Goal: Task Accomplishment & Management: Complete application form

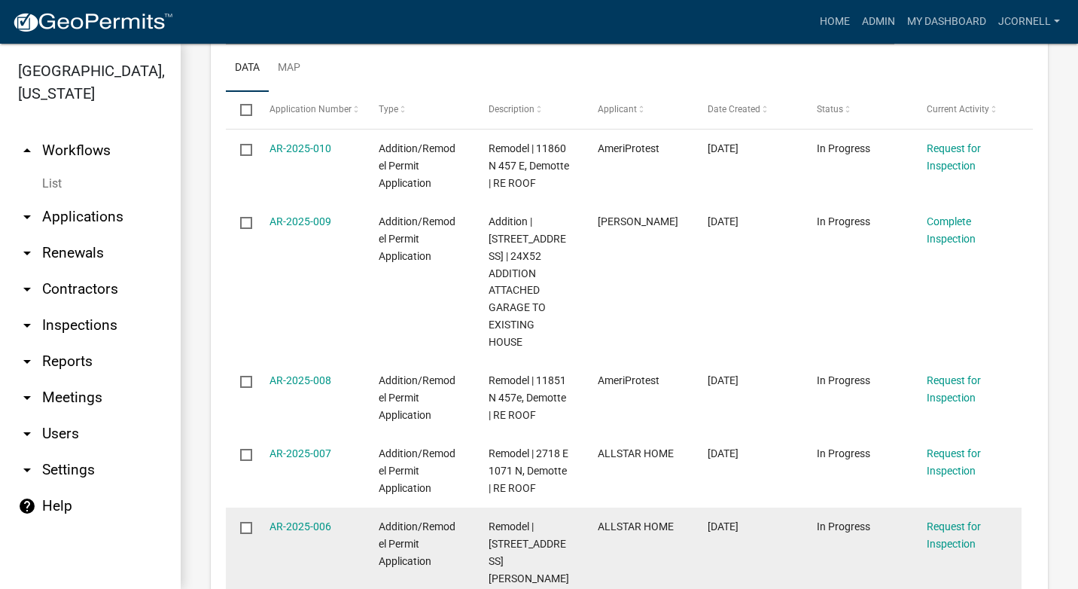
scroll to position [828, 0]
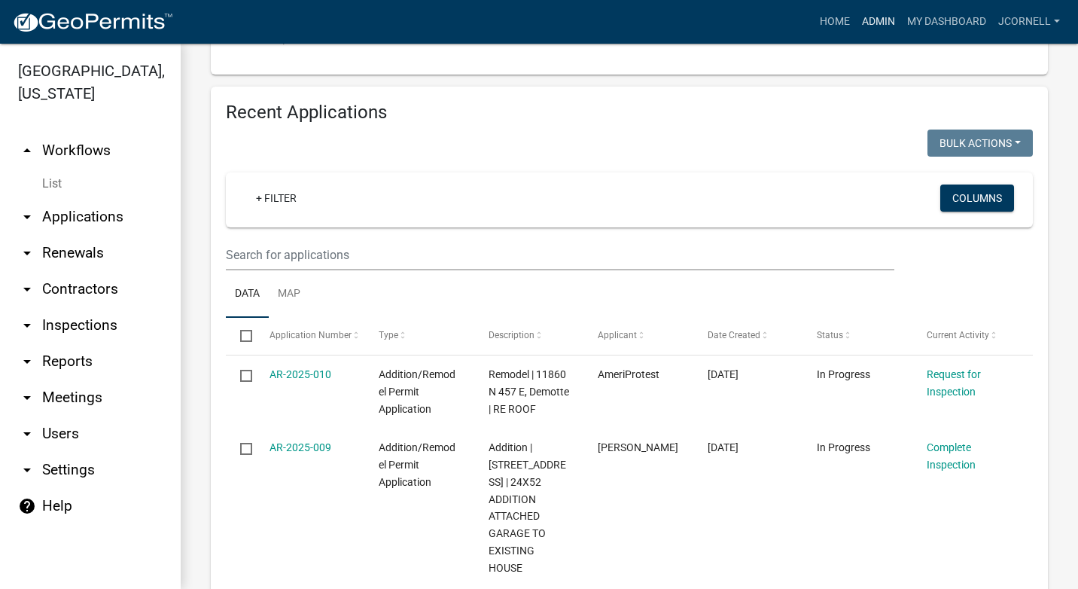
click at [883, 20] on link "Admin" at bounding box center [878, 22] width 45 height 29
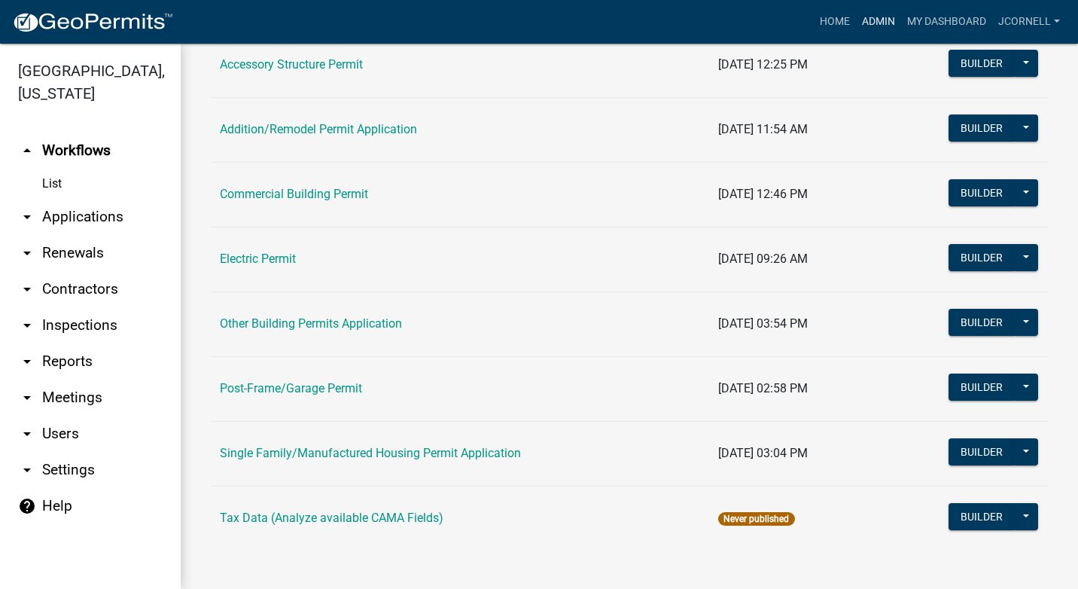
scroll to position [167, 0]
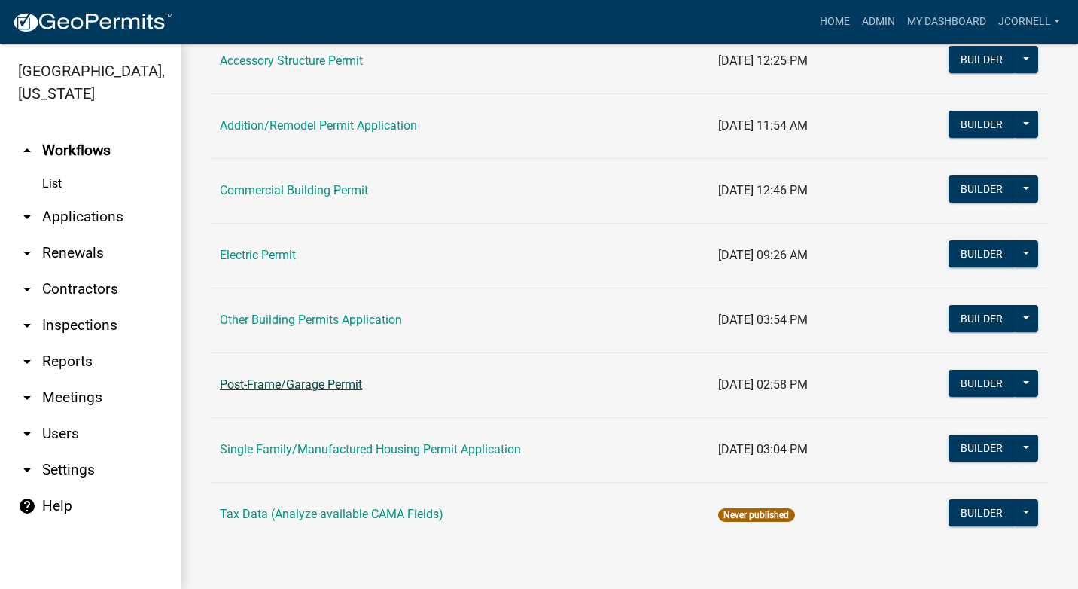
click at [336, 379] on link "Post-Frame/Garage Permit" at bounding box center [291, 384] width 142 height 14
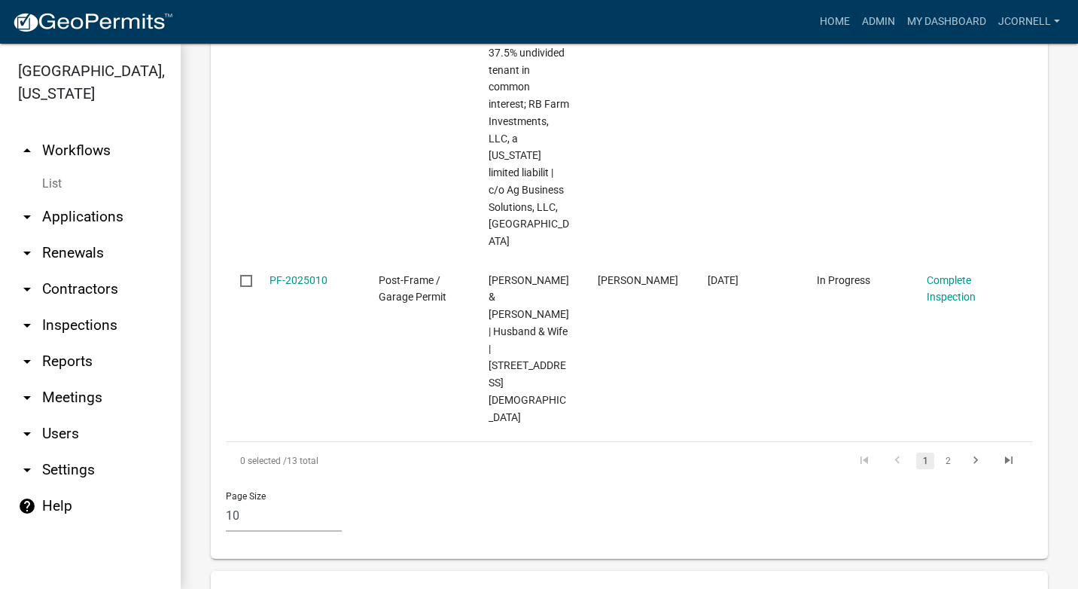
scroll to position [1656, 0]
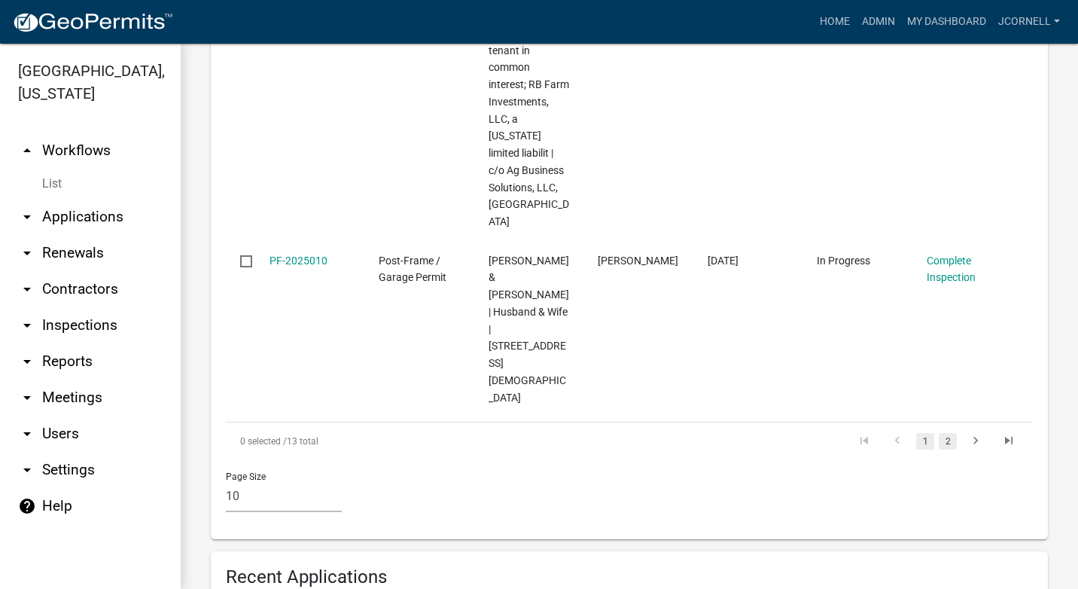
click at [938, 433] on link "2" at bounding box center [947, 441] width 18 height 17
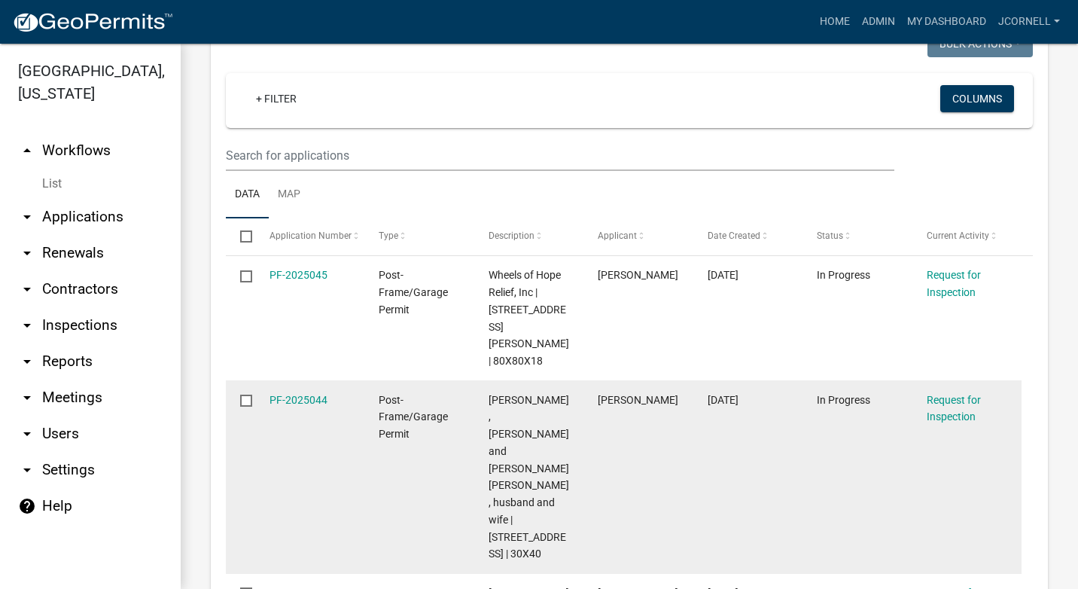
scroll to position [1478, 0]
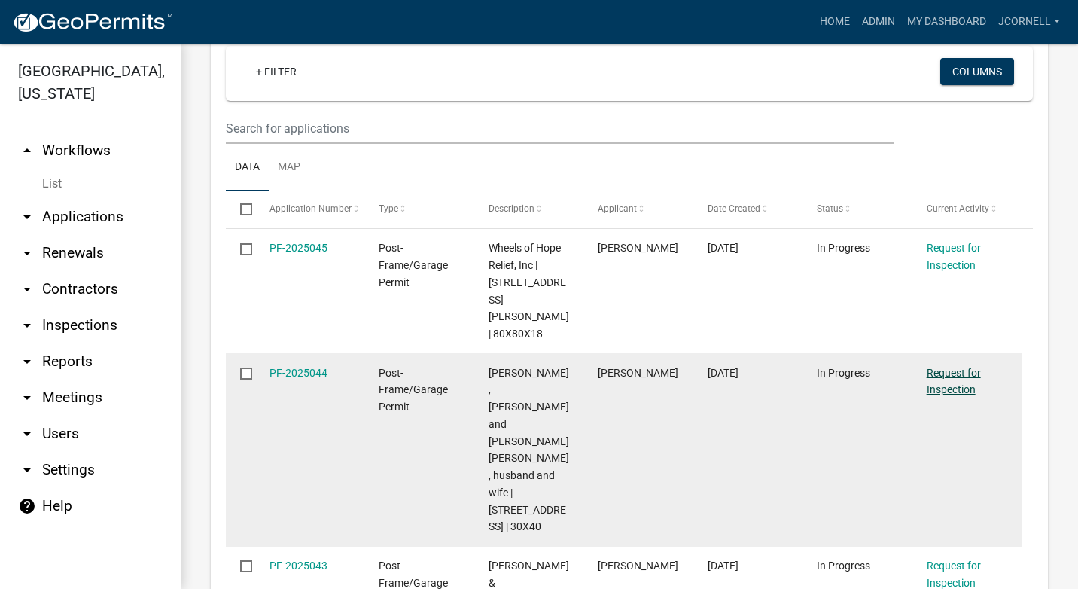
click at [943, 367] on link "Request for Inspection" at bounding box center [953, 381] width 54 height 29
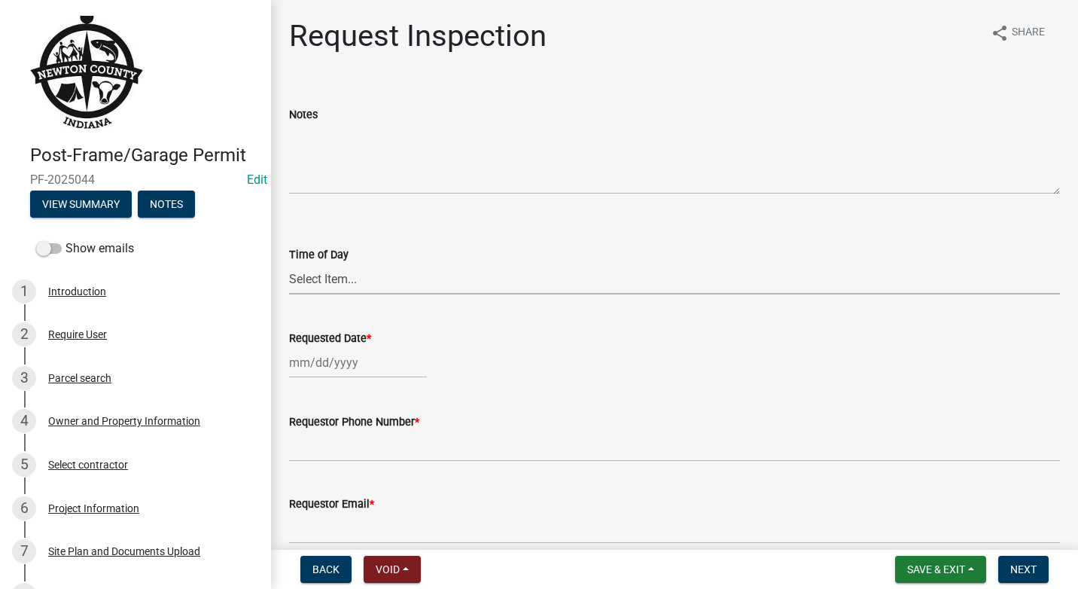
click at [404, 278] on select "Select Item... AM PM" at bounding box center [674, 278] width 771 height 31
click at [289, 263] on select "Select Item... AM PM" at bounding box center [674, 278] width 771 height 31
select select "8aacb760-3938-4776-aad4-75b78dc682eb"
click at [378, 371] on div at bounding box center [358, 362] width 138 height 31
select select "10"
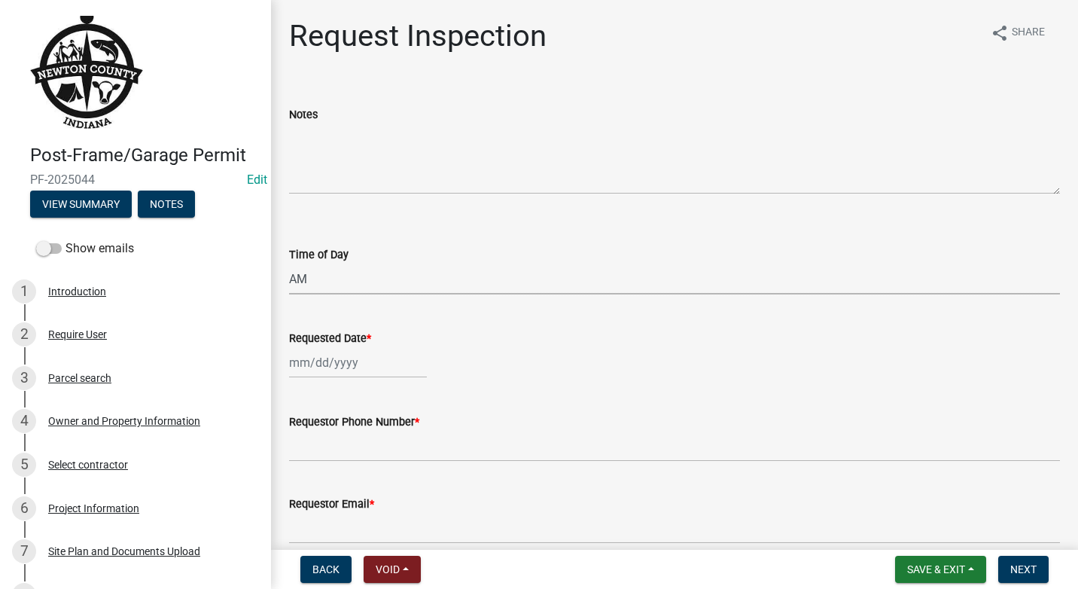
select select "2025"
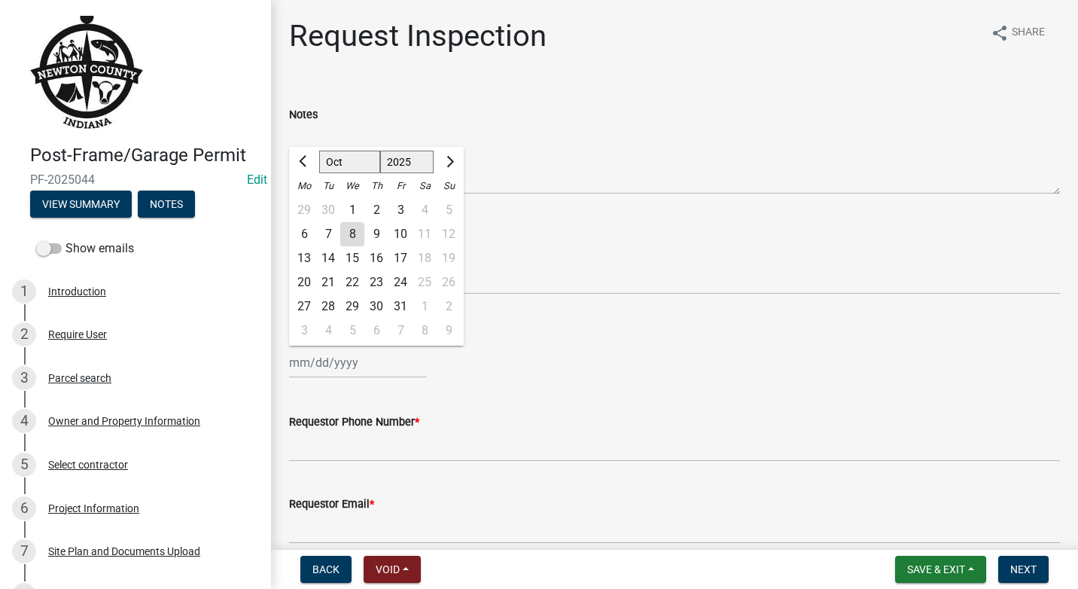
click at [345, 229] on div "8" at bounding box center [352, 234] width 24 height 24
type input "[DATE]"
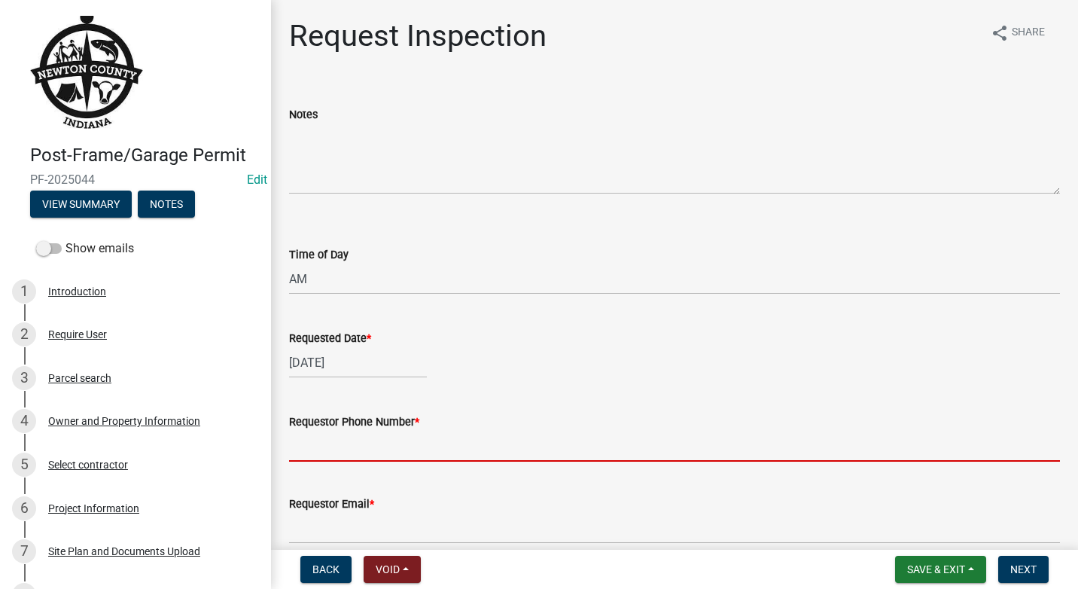
click at [379, 439] on input "Requestor Phone Number *" at bounding box center [674, 445] width 771 height 31
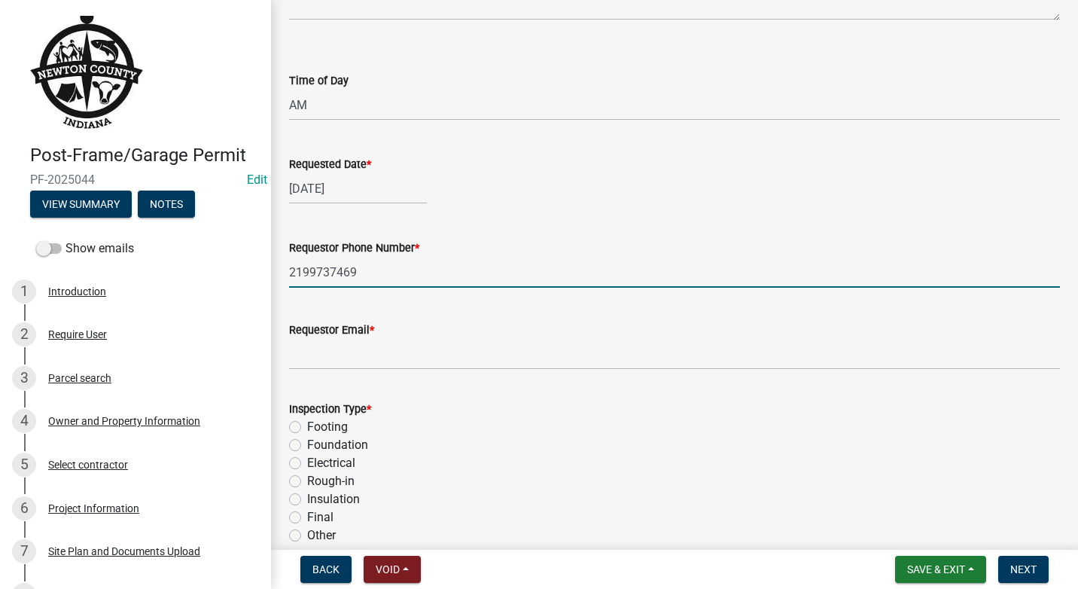
scroll to position [226, 0]
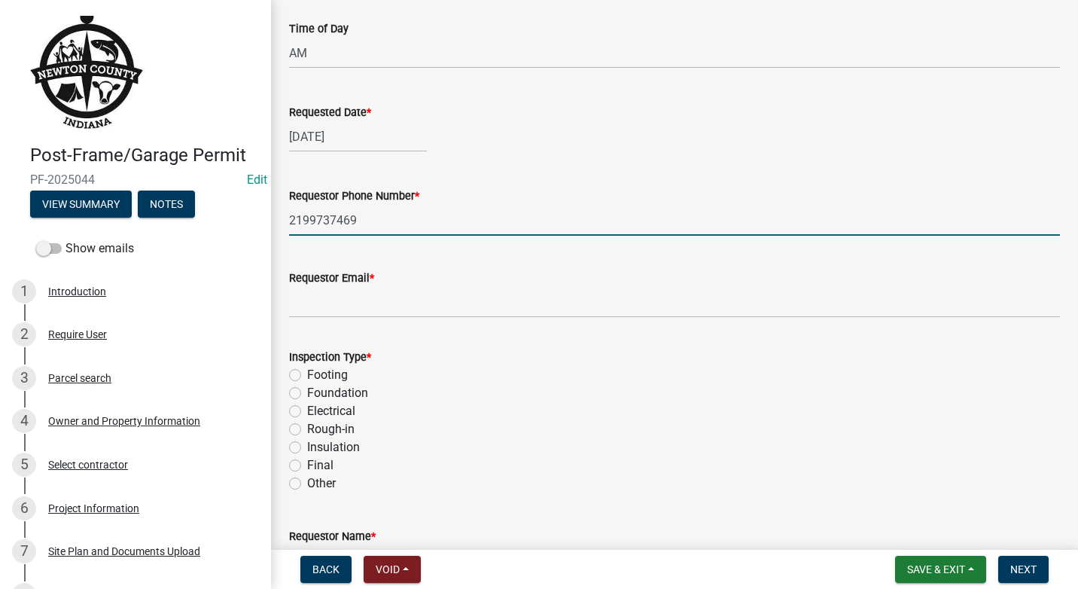
type input "2199737469"
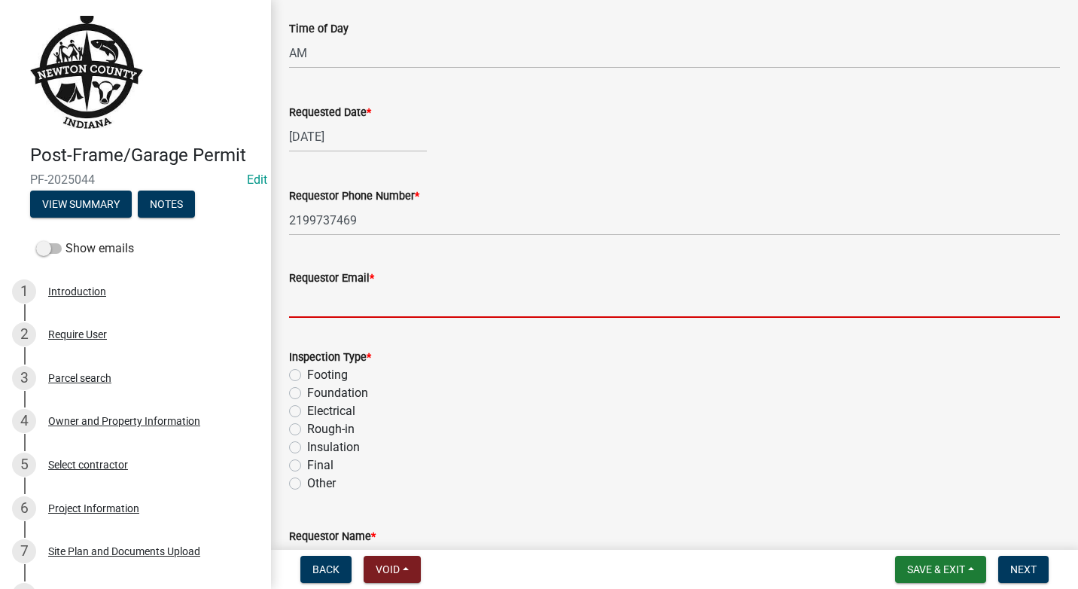
click at [345, 303] on input "Requestor Email *" at bounding box center [674, 302] width 771 height 31
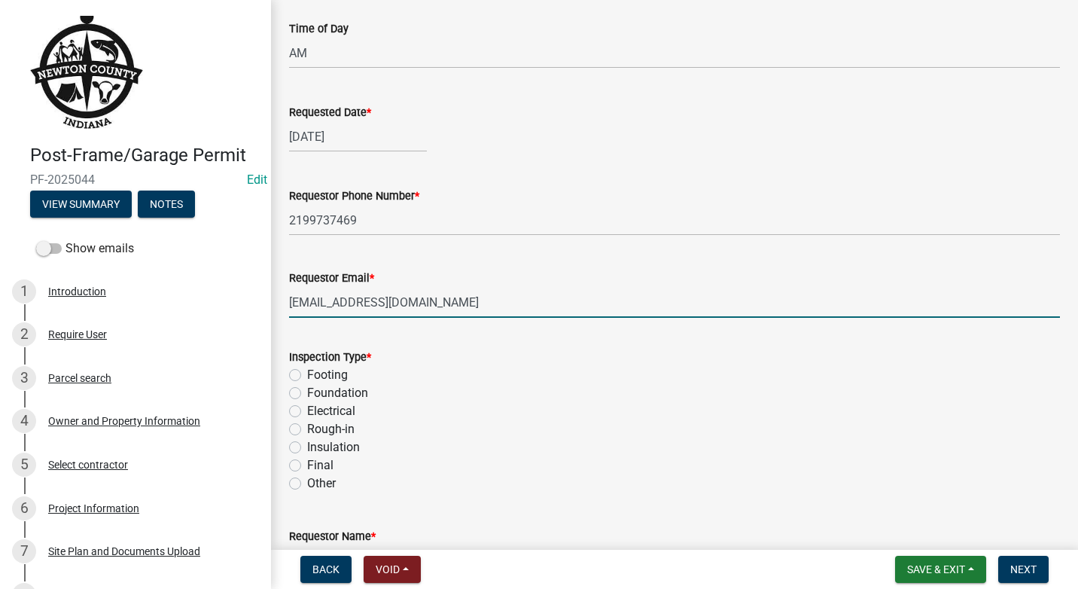
type input "[EMAIL_ADDRESS][DOMAIN_NAME]"
click at [307, 392] on label "Foundation" at bounding box center [337, 393] width 61 height 18
click at [307, 392] on input "Foundation" at bounding box center [312, 389] width 10 height 10
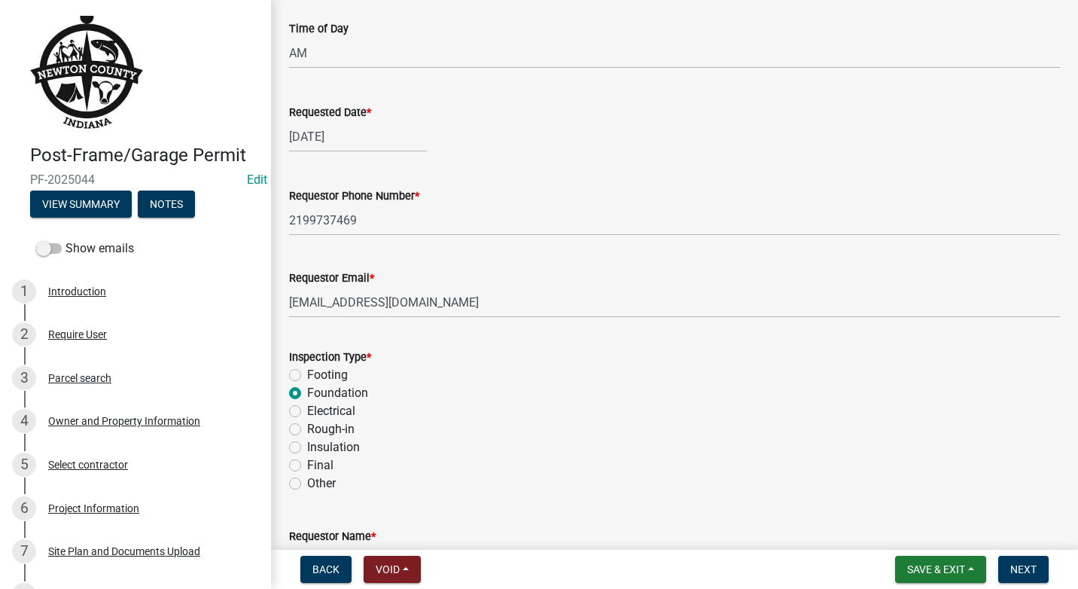
radio input "true"
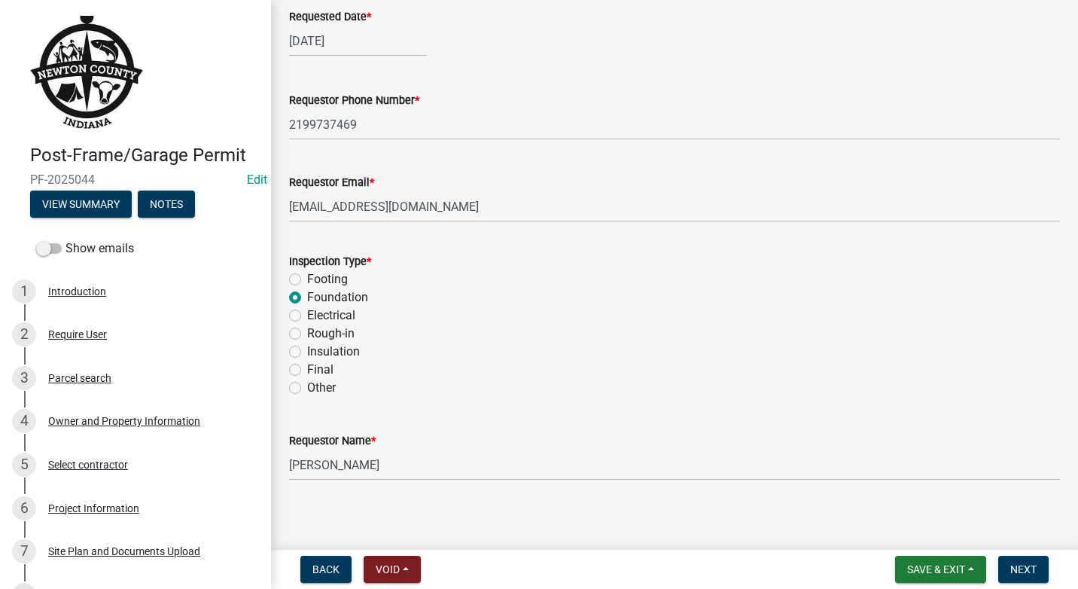
scroll to position [329, 0]
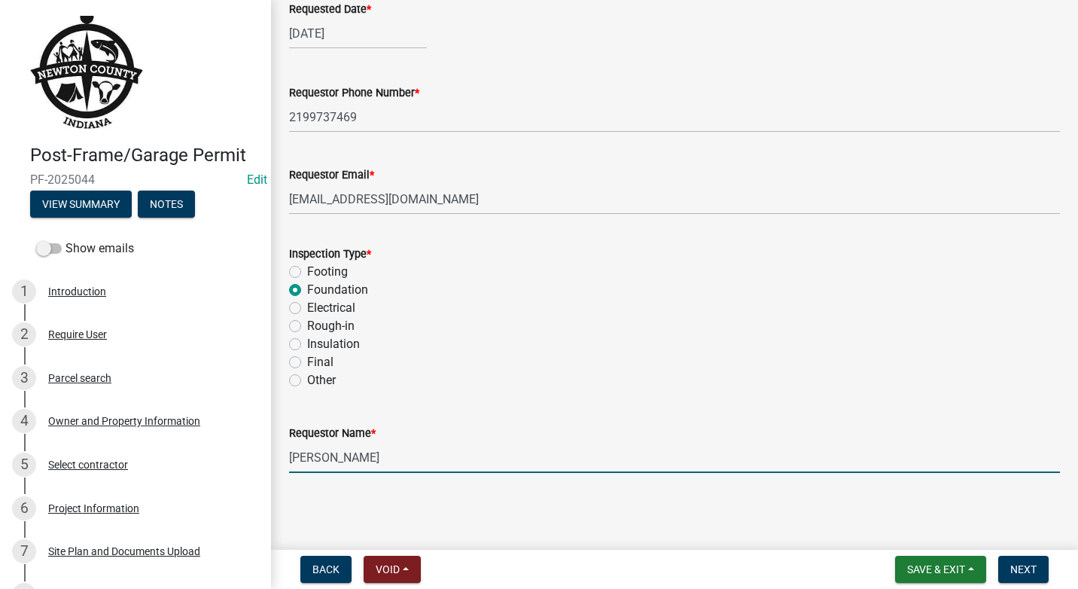
click at [376, 460] on input "[PERSON_NAME]" at bounding box center [674, 457] width 771 height 31
type input "K"
type input "[PERSON_NAME]"
click at [1030, 572] on span "Next" at bounding box center [1023, 569] width 26 height 12
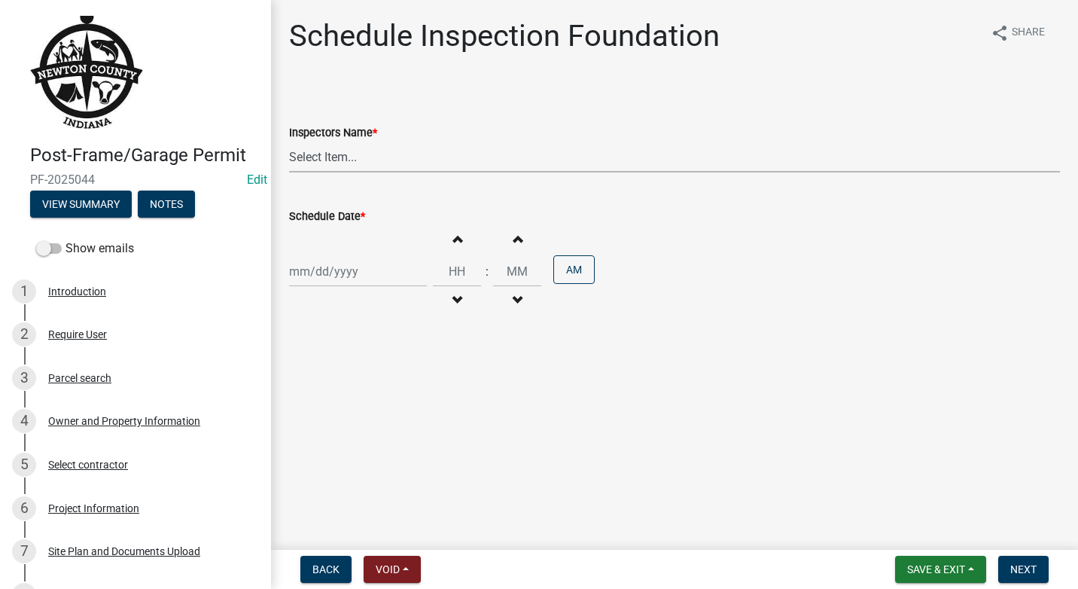
click at [371, 146] on select "Select Item... jcornell ([PERSON_NAME]) cvanderborg ([PERSON_NAME])" at bounding box center [674, 156] width 771 height 31
select select "ecc854ab-63d8-45dc-90da-232b9cdbb1ad"
click at [289, 141] on select "Select Item... jcornell ([PERSON_NAME]) cvanderborg ([PERSON_NAME])" at bounding box center [674, 156] width 771 height 31
click at [368, 267] on div at bounding box center [358, 271] width 138 height 31
select select "10"
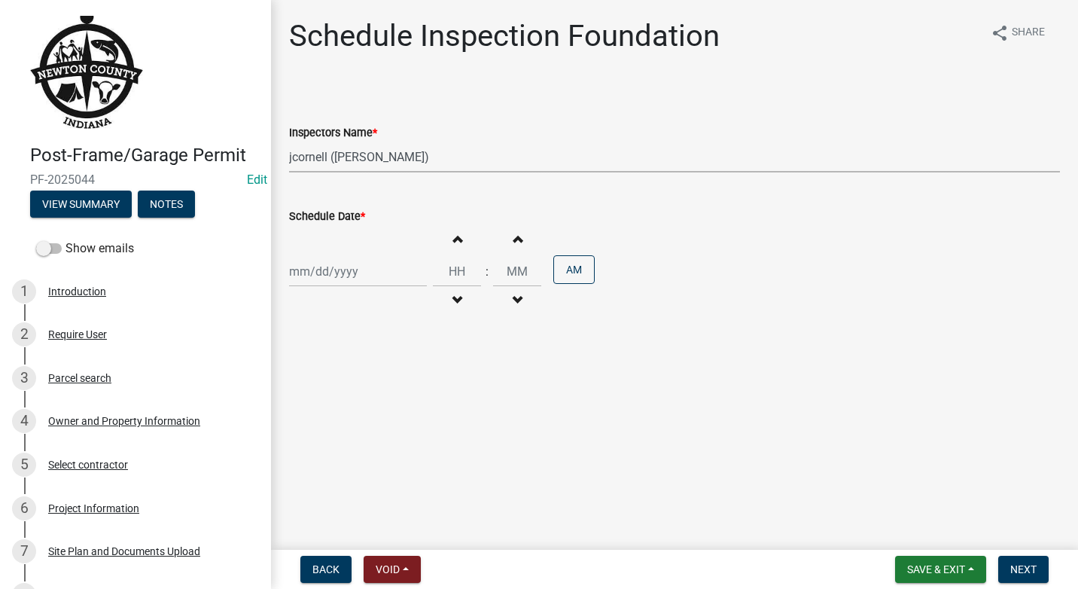
select select "2025"
click at [351, 373] on div "8" at bounding box center [352, 376] width 24 height 24
type input "[DATE]"
click at [453, 242] on span "button" at bounding box center [457, 239] width 8 height 12
type input "01"
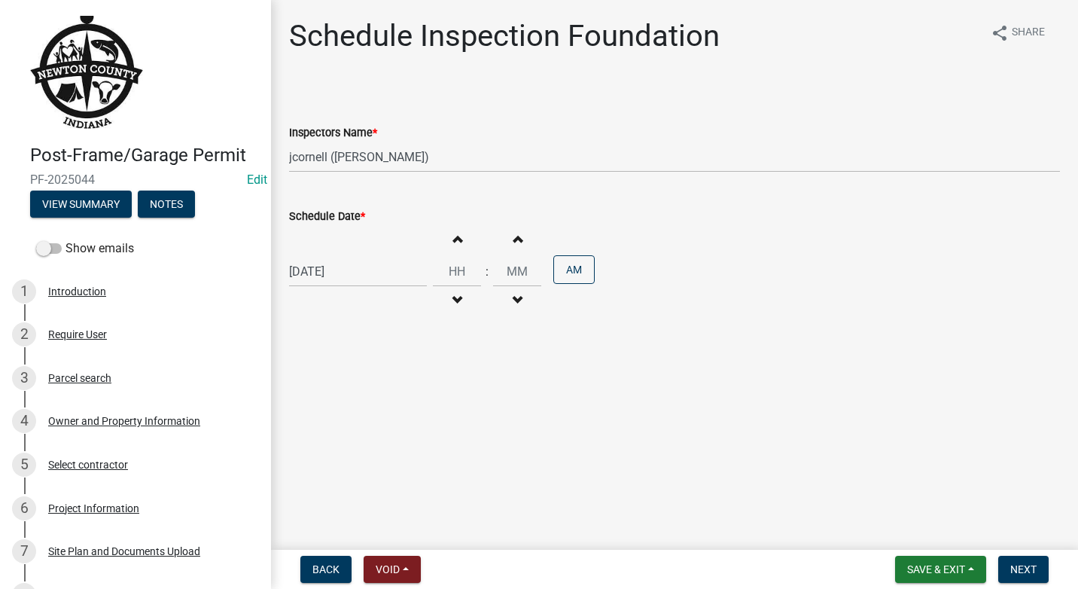
type input "00"
click at [453, 242] on span "button" at bounding box center [457, 239] width 8 height 12
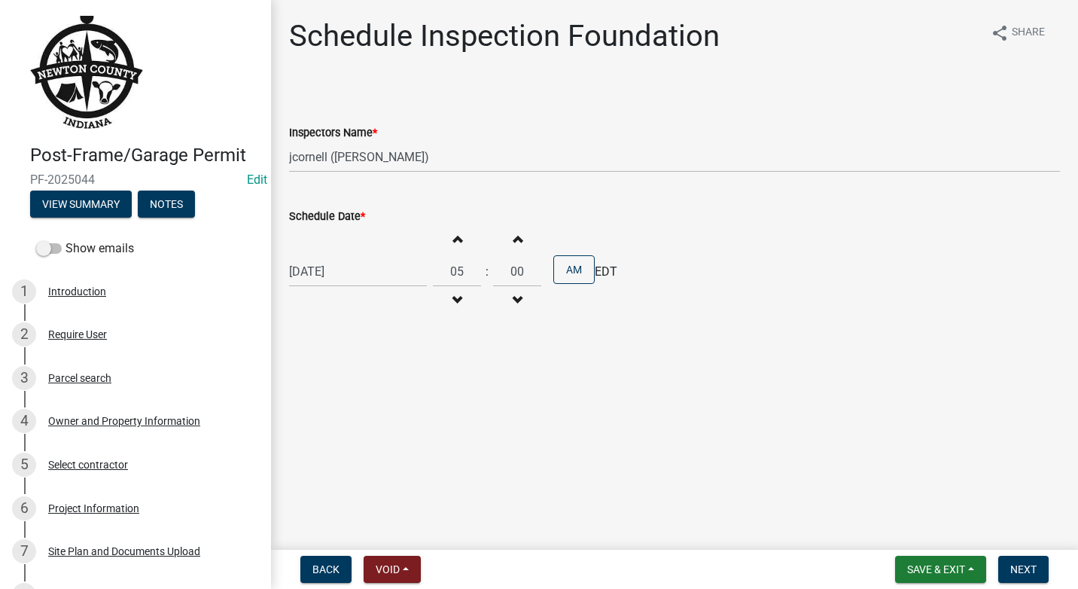
click at [453, 242] on span "button" at bounding box center [457, 239] width 8 height 12
click at [453, 243] on span "button" at bounding box center [457, 239] width 8 height 12
type input "09"
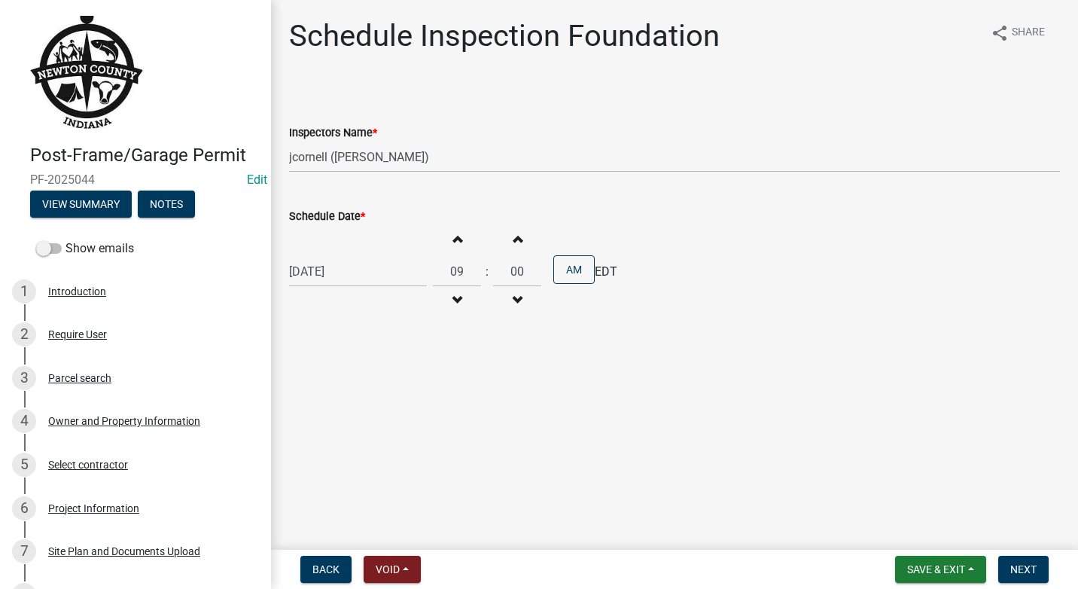
click at [515, 238] on button "Increment minutes" at bounding box center [517, 238] width 32 height 27
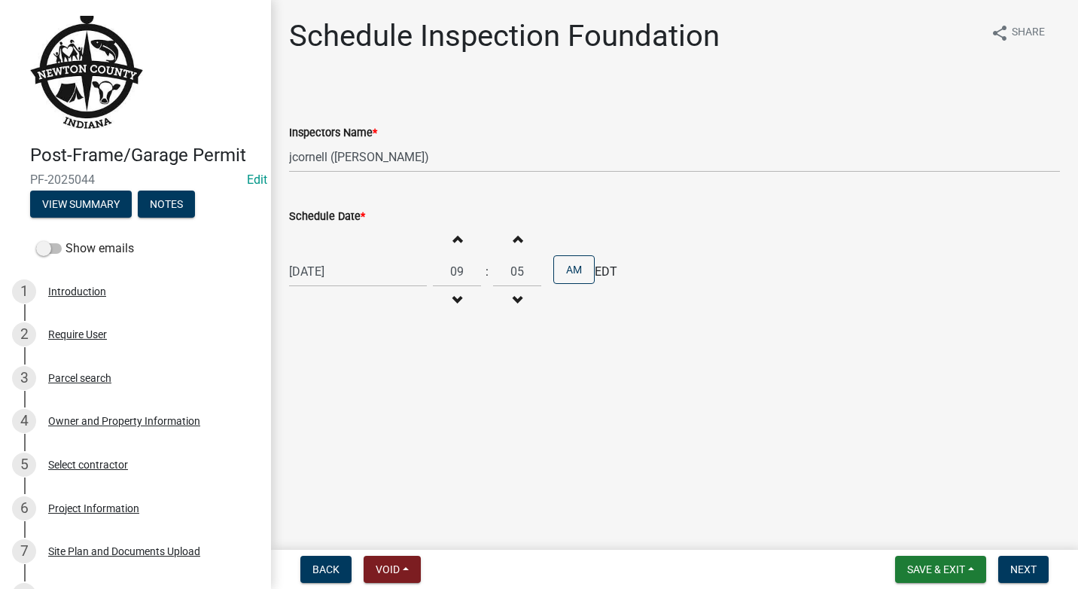
click at [515, 238] on button "Increment minutes" at bounding box center [517, 238] width 32 height 27
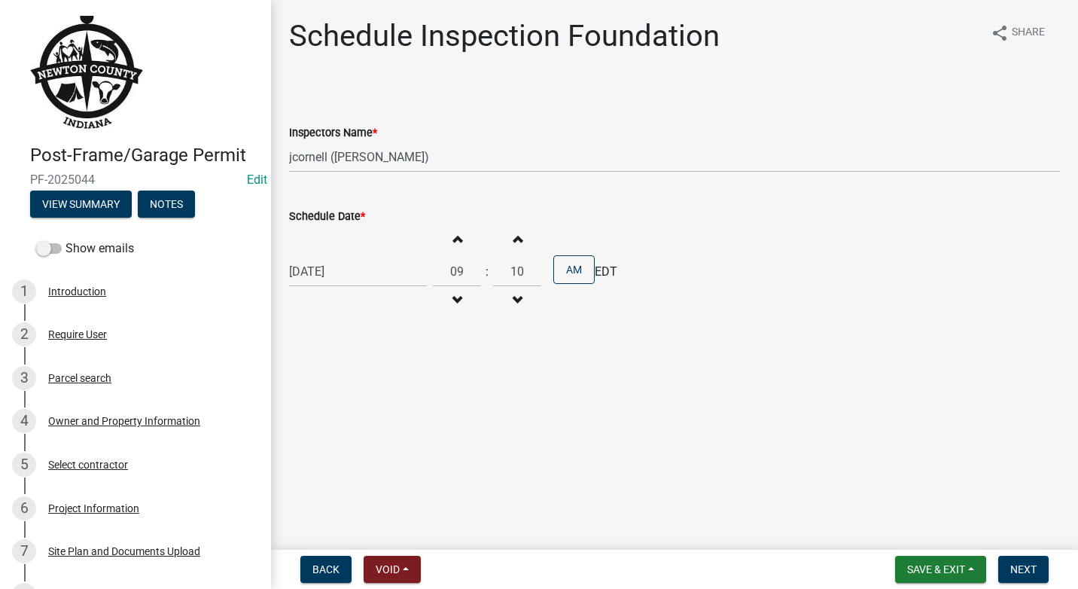
click at [515, 238] on button "Increment minutes" at bounding box center [517, 238] width 32 height 27
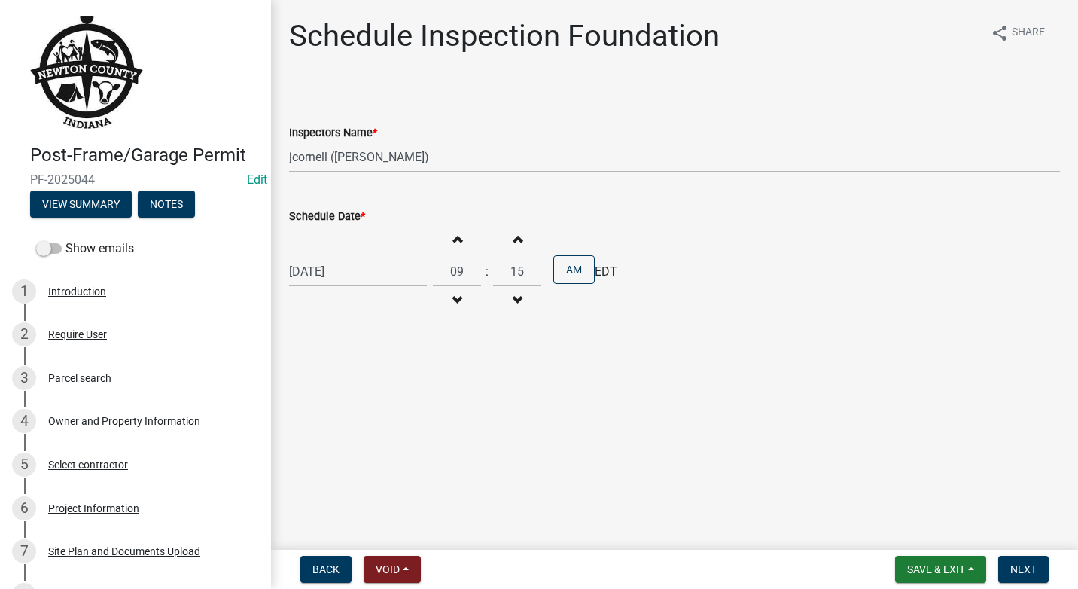
click at [515, 238] on button "Increment minutes" at bounding box center [517, 238] width 32 height 27
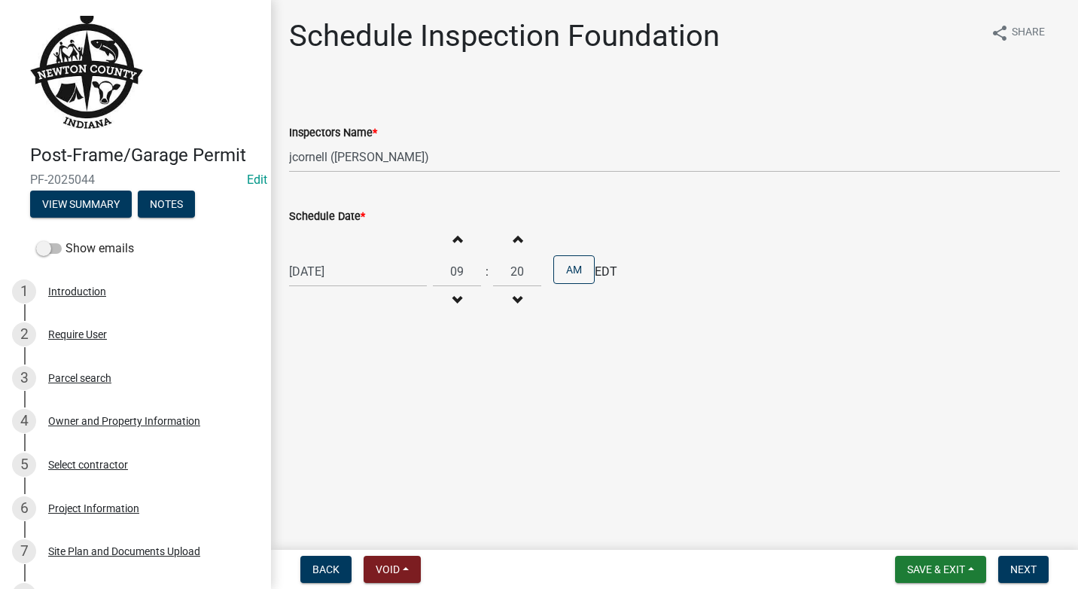
click at [515, 238] on button "Increment minutes" at bounding box center [517, 238] width 32 height 27
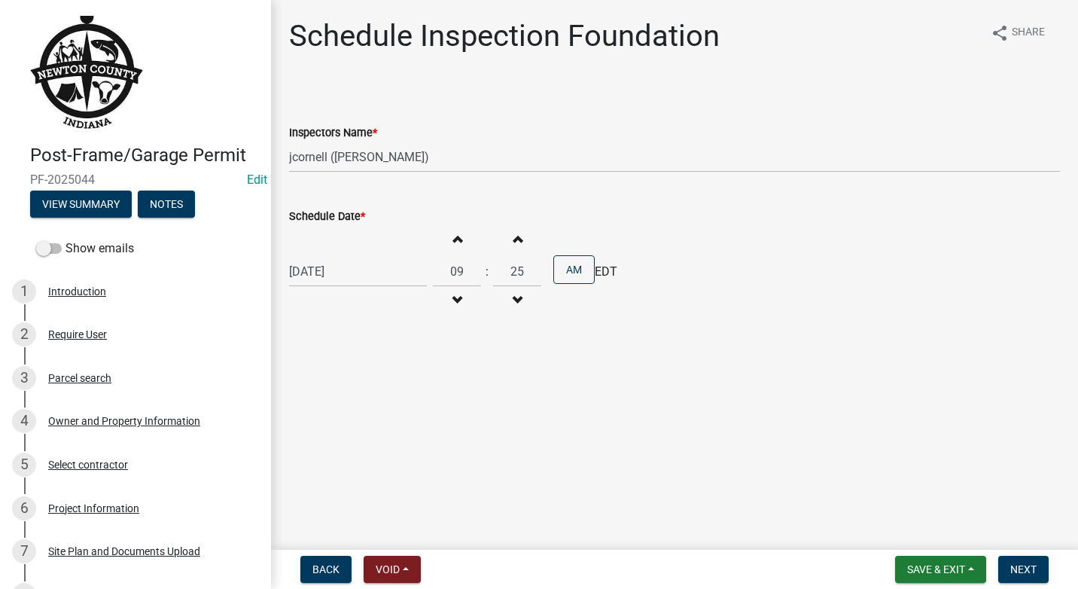
click at [515, 238] on button "Increment minutes" at bounding box center [517, 238] width 32 height 27
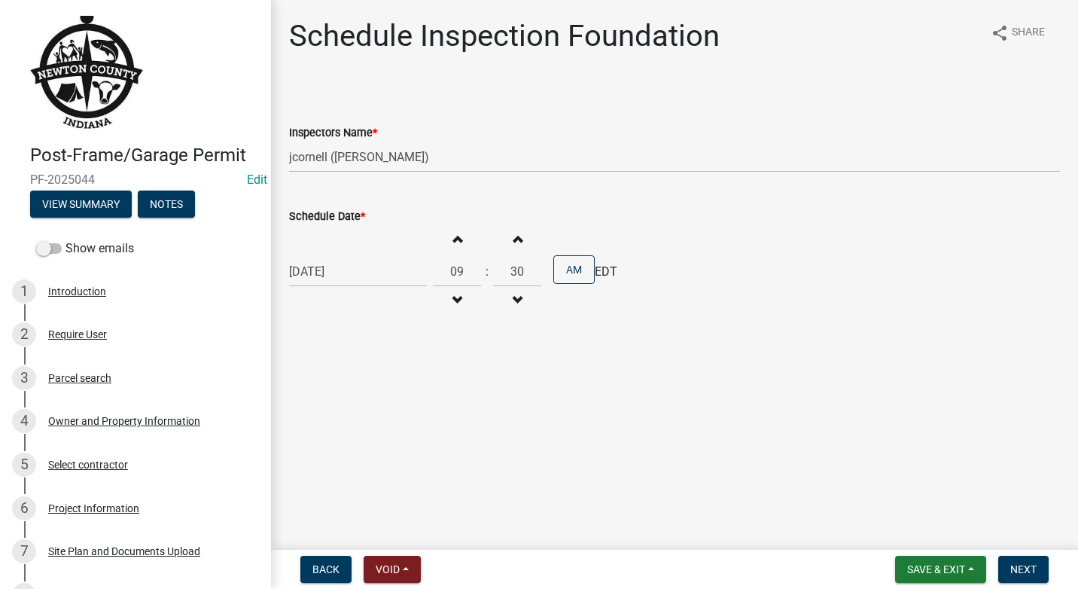
click at [515, 238] on button "Increment minutes" at bounding box center [517, 238] width 32 height 27
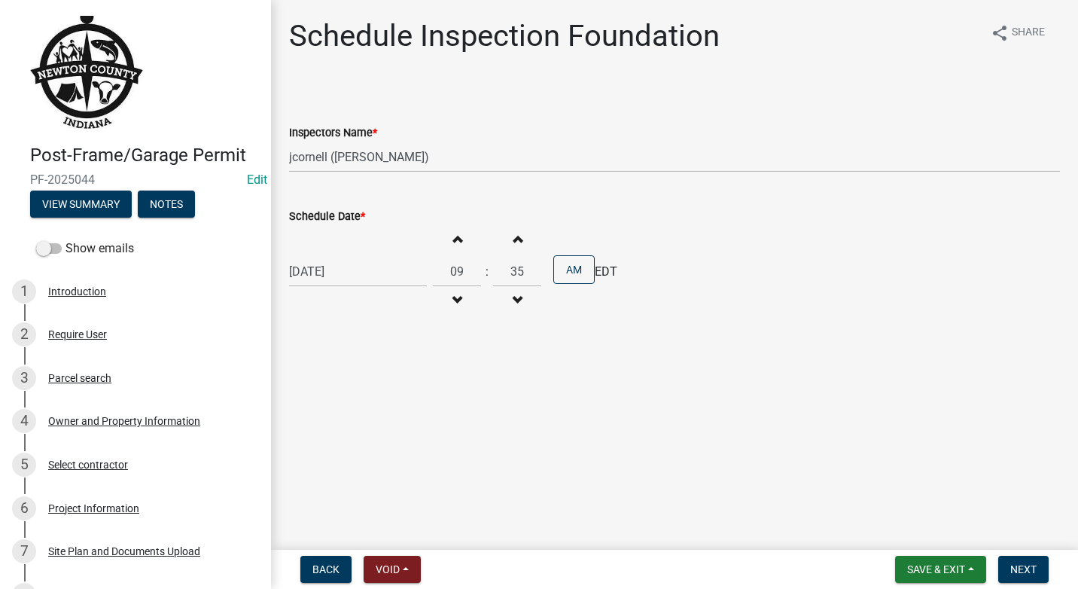
click at [515, 238] on button "Increment minutes" at bounding box center [517, 238] width 32 height 27
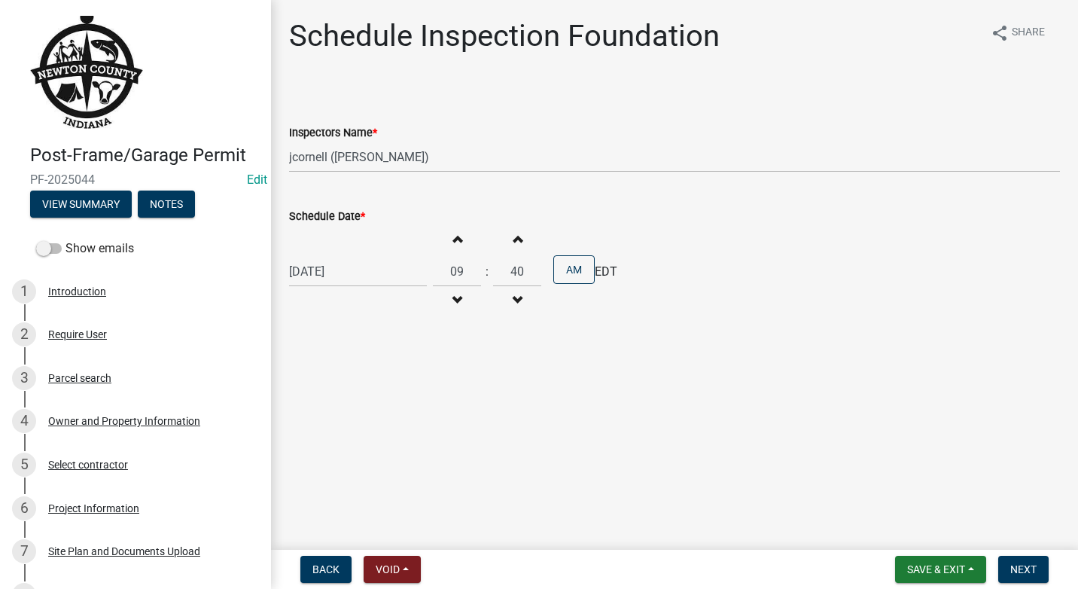
click at [515, 238] on button "Increment minutes" at bounding box center [517, 238] width 32 height 27
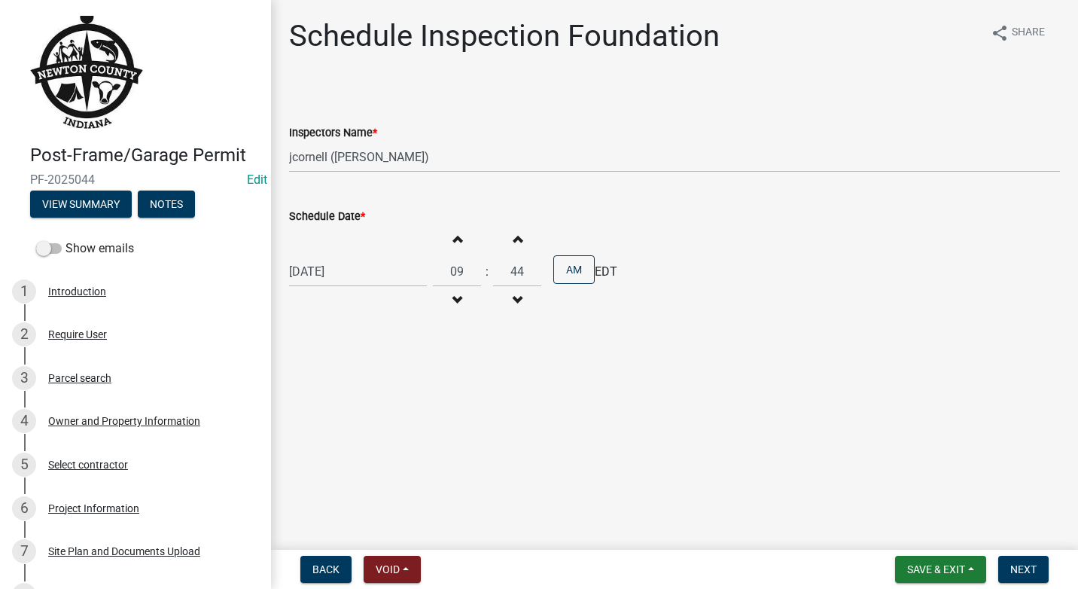
type input "45"
click at [1036, 570] on span "Next" at bounding box center [1023, 569] width 26 height 12
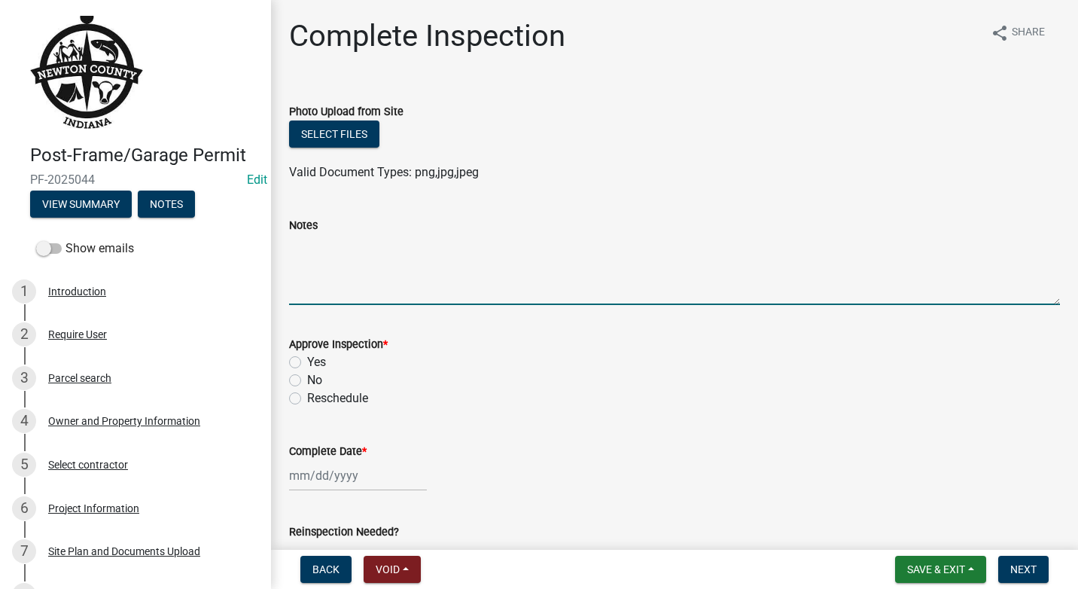
click at [370, 260] on textarea "Notes" at bounding box center [674, 269] width 771 height 71
type textarea "R"
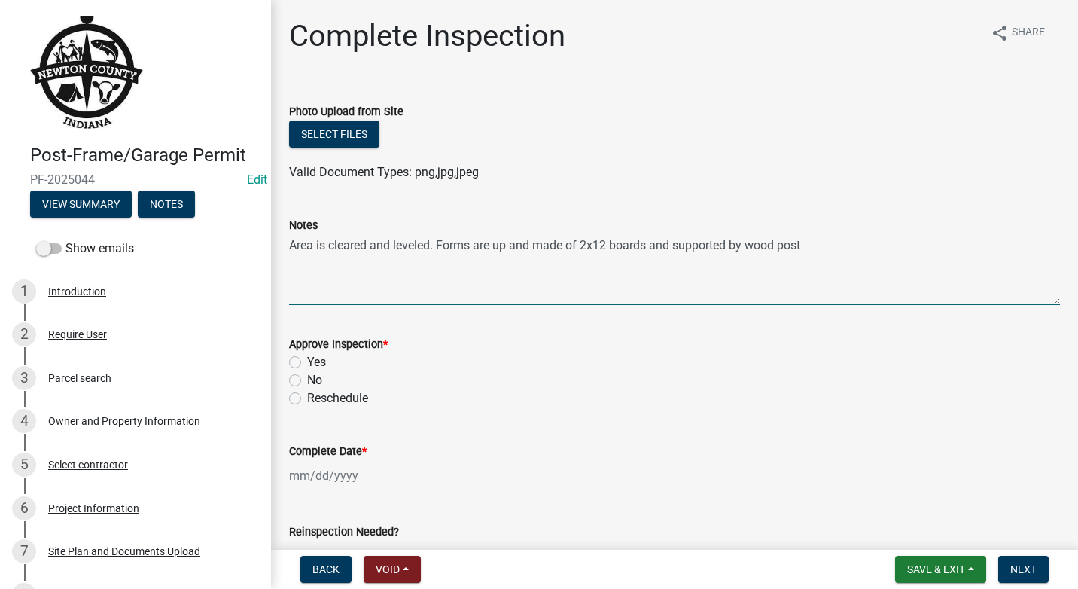
click at [806, 247] on textarea "Area is cleared and leveled. Forms are up and made of 2x12 boards and supported…" at bounding box center [674, 269] width 771 height 71
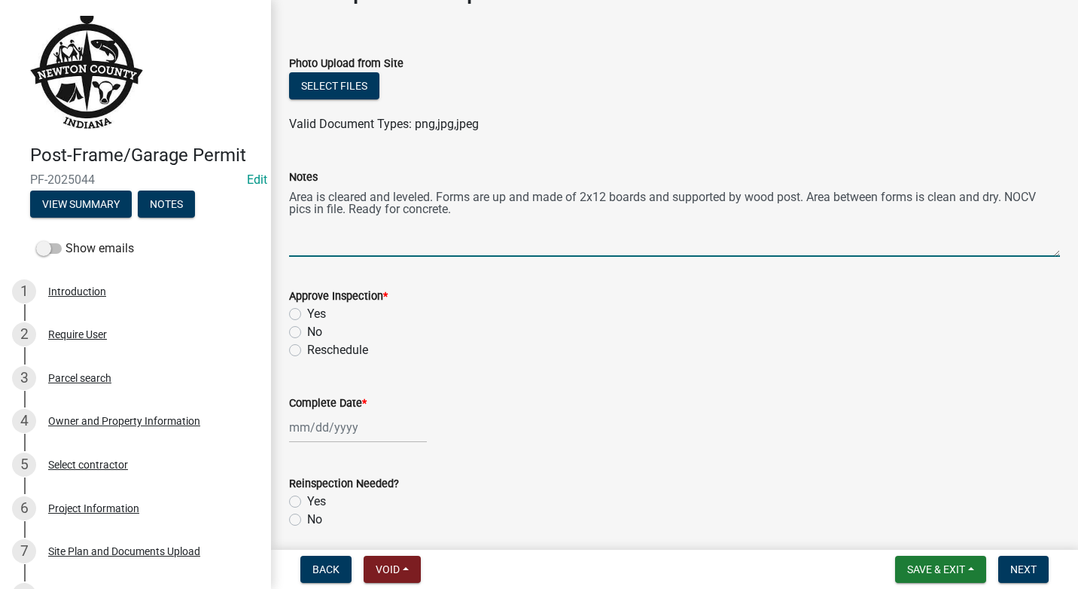
scroll to position [75, 0]
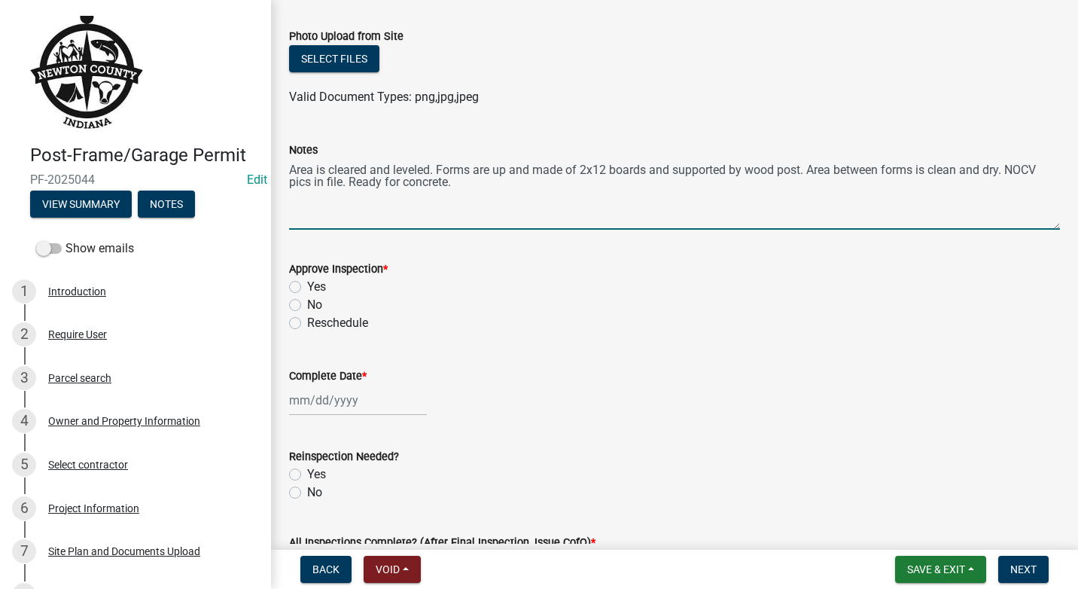
type textarea "Area is cleared and leveled. Forms are up and made of 2x12 boards and supported…"
click at [307, 284] on label "Yes" at bounding box center [316, 287] width 19 height 18
click at [307, 284] on input "Yes" at bounding box center [312, 283] width 10 height 10
radio input "true"
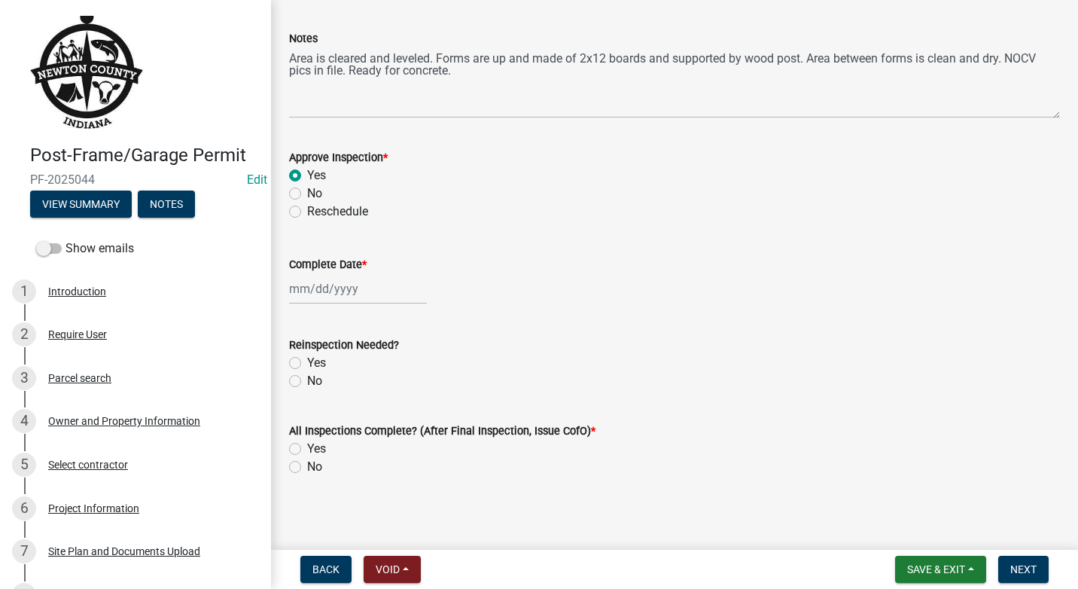
scroll to position [191, 0]
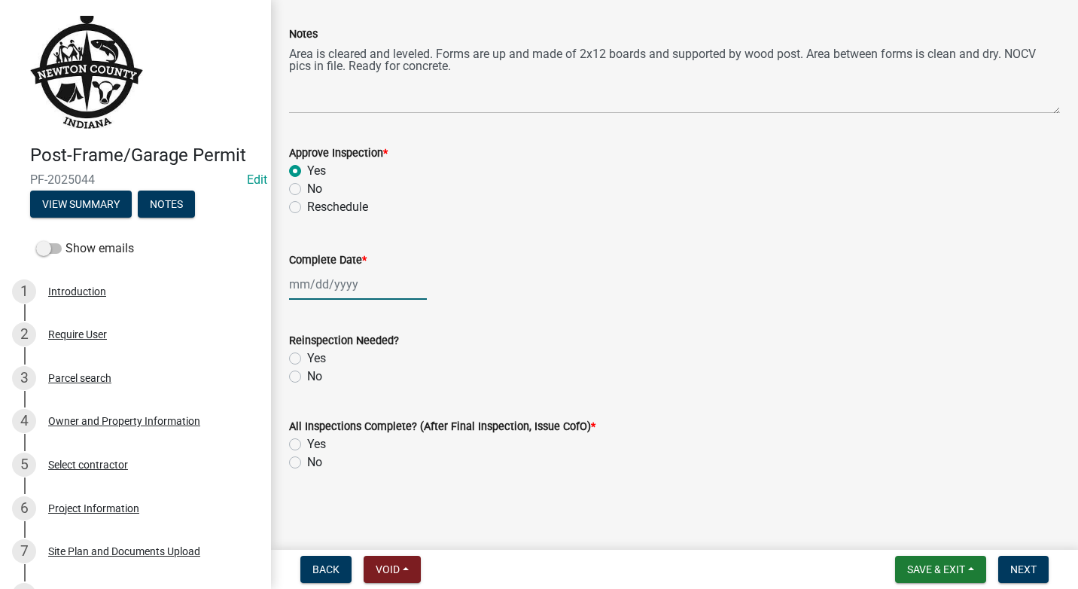
click at [376, 283] on div at bounding box center [358, 284] width 138 height 31
select select "10"
select select "2025"
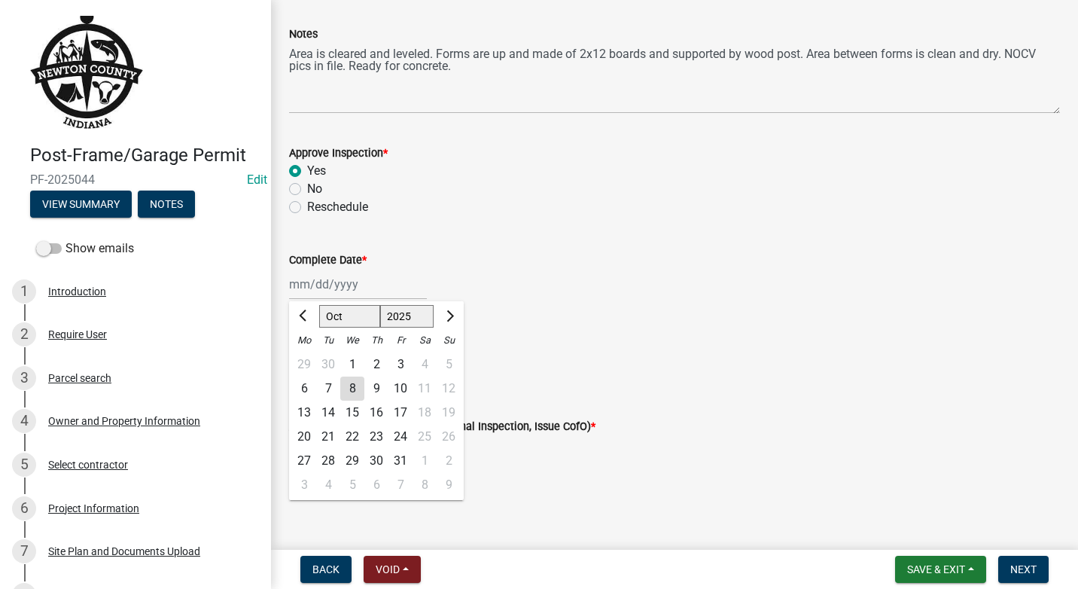
click at [353, 391] on div "8" at bounding box center [352, 388] width 24 height 24
type input "[DATE]"
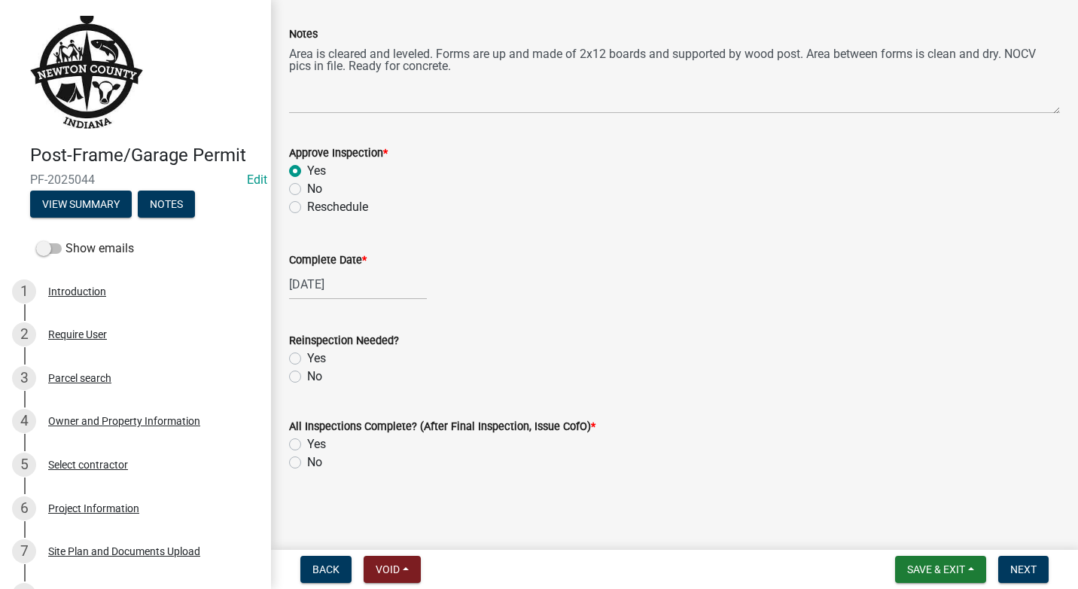
click at [307, 375] on label "No" at bounding box center [314, 376] width 15 height 18
click at [307, 375] on input "No" at bounding box center [312, 372] width 10 height 10
radio input "true"
click at [307, 461] on label "No" at bounding box center [314, 462] width 15 height 18
click at [307, 461] on input "No" at bounding box center [312, 458] width 10 height 10
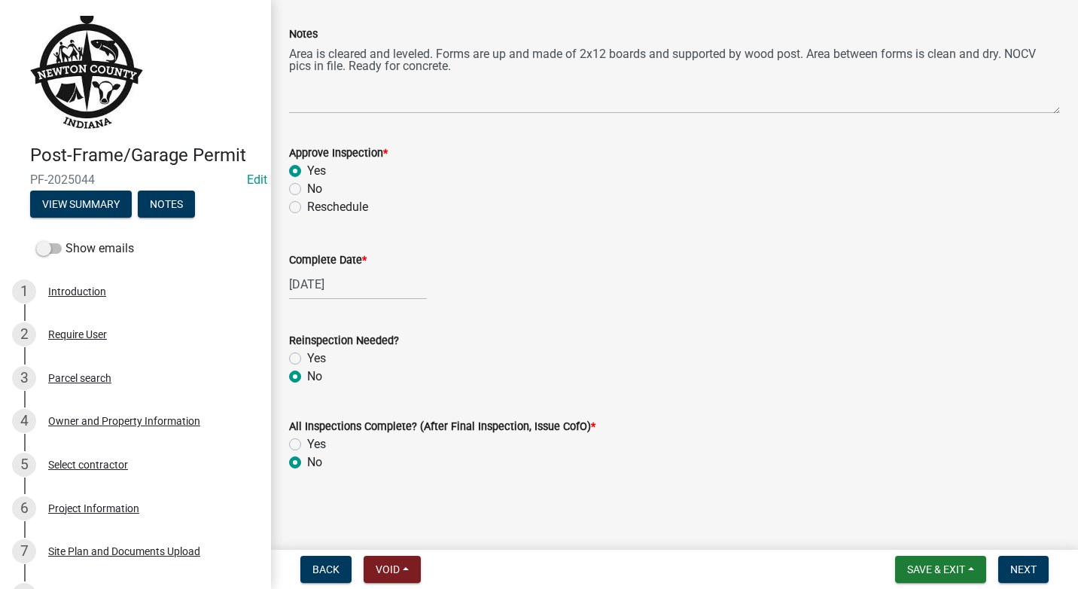
radio input "true"
click at [954, 564] on span "Save & Exit" at bounding box center [936, 569] width 58 height 12
click at [938, 526] on button "Save & Exit" at bounding box center [925, 530] width 120 height 36
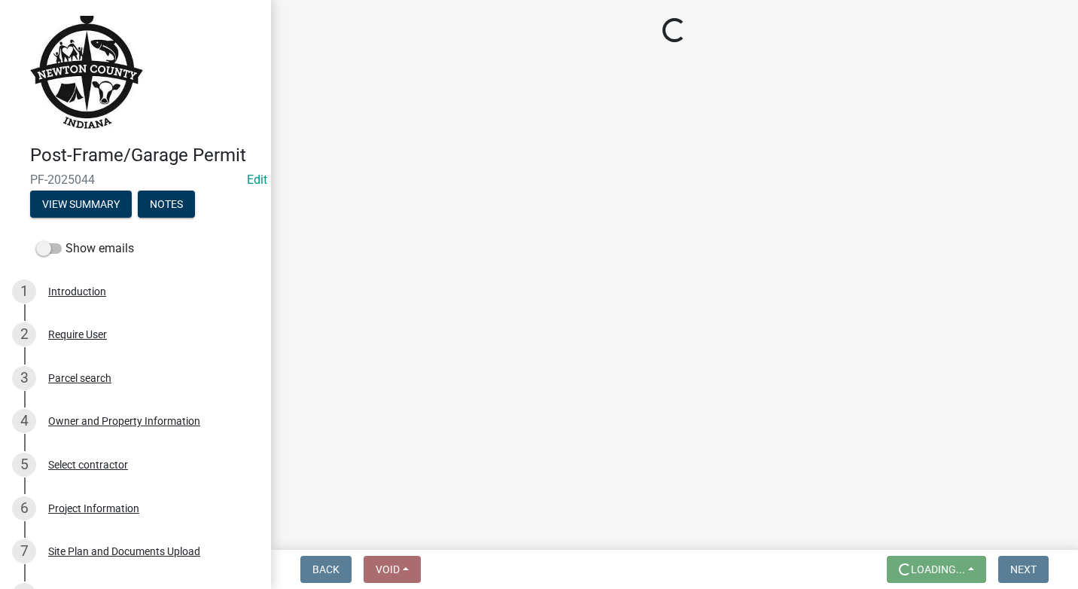
scroll to position [0, 0]
